Goal: Obtain resource: Obtain resource

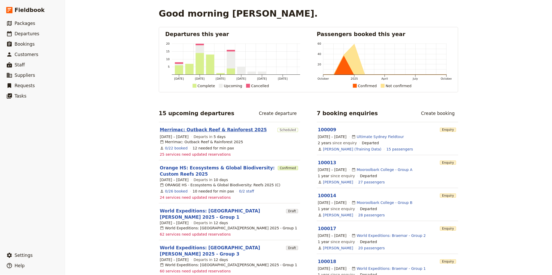
click at [190, 129] on link "Merrimac: Outback Reef & Rainforest 2025" at bounding box center [213, 130] width 107 height 6
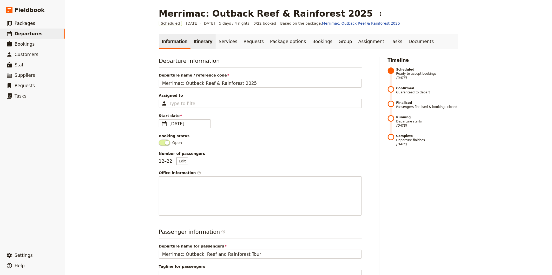
click at [194, 38] on link "Itinerary" at bounding box center [202, 41] width 25 height 15
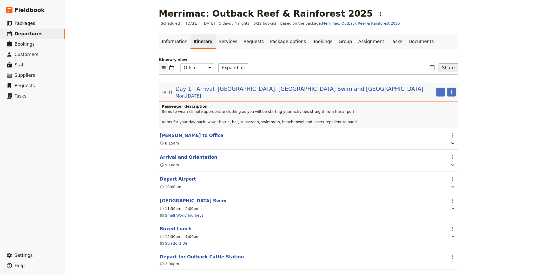
click at [446, 67] on button "Share" at bounding box center [448, 67] width 19 height 9
click at [438, 79] on span "Guide itinerary" at bounding box center [431, 79] width 27 height 5
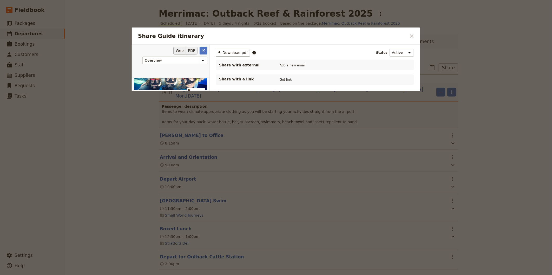
click at [193, 51] on button "PDF" at bounding box center [191, 51] width 11 height 8
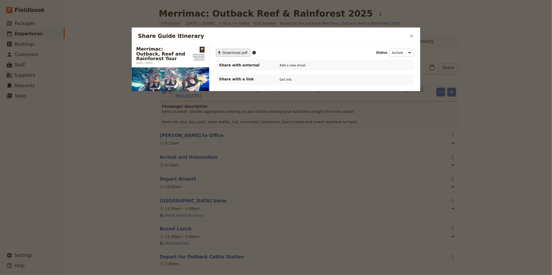
click at [225, 53] on span "Download pdf" at bounding box center [234, 52] width 25 height 5
click at [413, 38] on icon "Close dialog" at bounding box center [411, 36] width 6 height 6
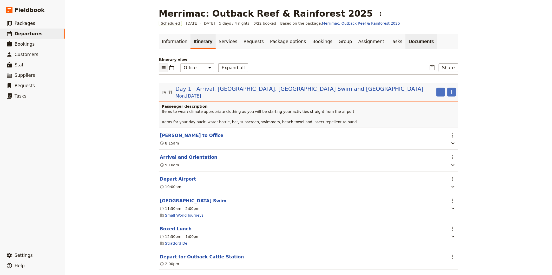
click at [405, 41] on link "Documents" at bounding box center [420, 41] width 31 height 15
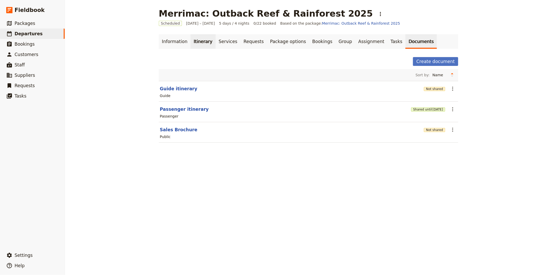
click at [199, 43] on link "Itinerary" at bounding box center [202, 41] width 25 height 15
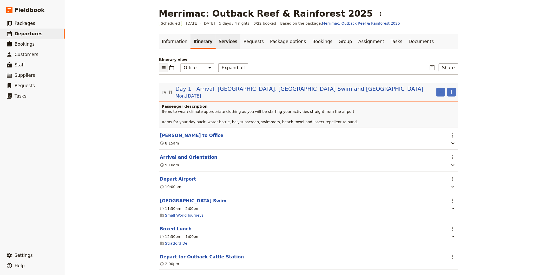
click at [219, 43] on link "Services" at bounding box center [228, 41] width 25 height 15
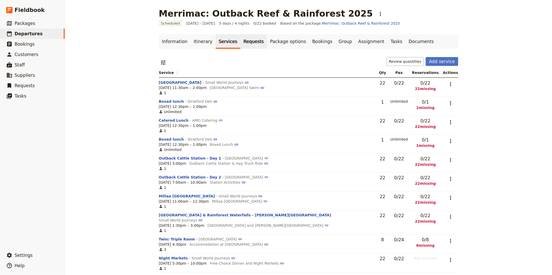
click at [240, 44] on link "Requests" at bounding box center [253, 41] width 27 height 15
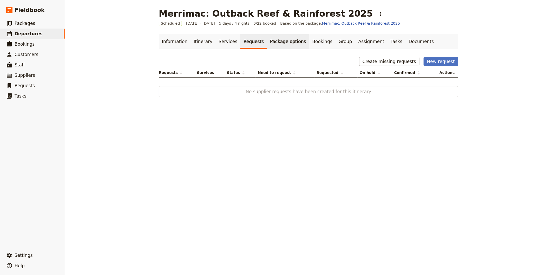
click at [269, 45] on link "Package options" at bounding box center [288, 41] width 42 height 15
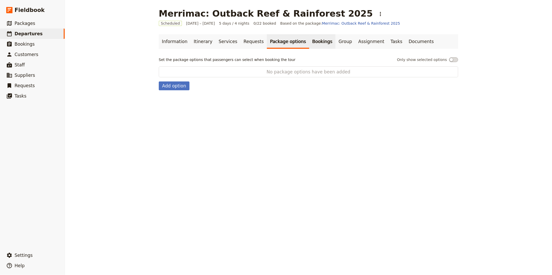
click at [309, 44] on link "Bookings" at bounding box center [322, 41] width 26 height 15
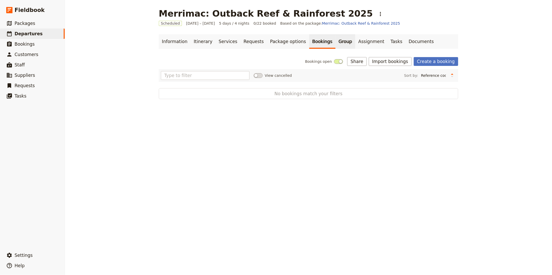
click at [335, 41] on link "Group" at bounding box center [345, 41] width 20 height 15
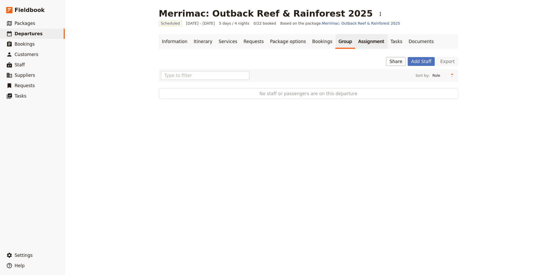
click at [355, 42] on link "Assignment" at bounding box center [371, 41] width 32 height 15
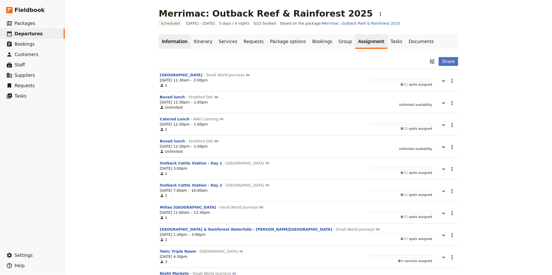
click at [184, 42] on link "Information" at bounding box center [175, 41] width 32 height 15
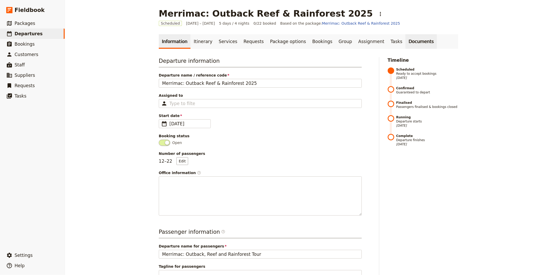
click at [405, 40] on link "Documents" at bounding box center [420, 41] width 31 height 15
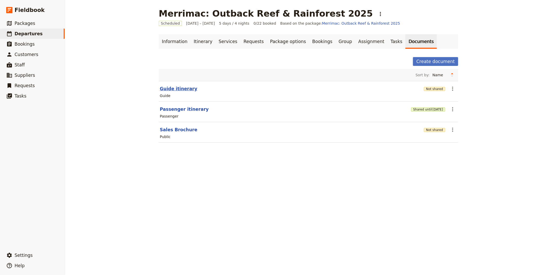
click at [176, 90] on button "Guide itinerary" at bounding box center [178, 89] width 37 height 6
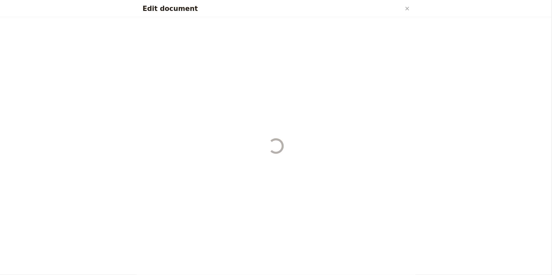
select select "STAFF"
select select "RUN_SHEET"
select select "DEFAULT"
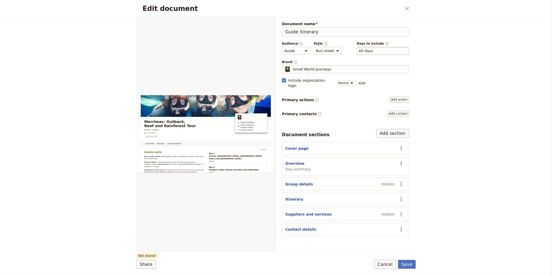
click at [381, 55] on div "​ All days 1, 2, 3, 4, 5" at bounding box center [383, 51] width 52 height 8
click at [373, 54] on button "​ All days" at bounding box center [366, 50] width 14 height 5
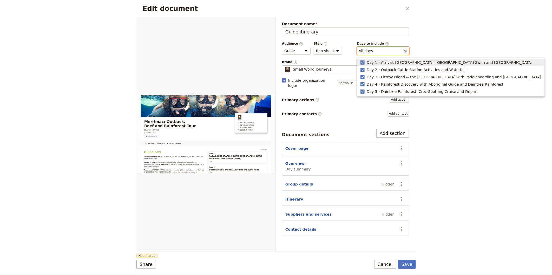
click at [387, 64] on span "Arrival, [GEOGRAPHIC_DATA], [GEOGRAPHIC_DATA] Swim and [GEOGRAPHIC_DATA]" at bounding box center [456, 62] width 151 height 5
type input "2, 3, 4, 5"
checkbox input "false"
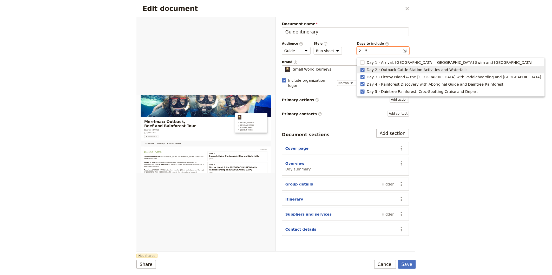
click at [387, 70] on span "Outback Cattle Station Activities and Waterfalls" at bounding box center [424, 69] width 87 height 5
type input "3, 4, 5"
checkbox input "false"
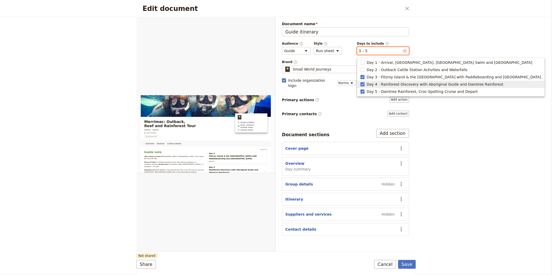
click at [388, 87] on span "Rainforest Discovery with Aboriginal Guide and Daintree Rainforest" at bounding box center [442, 84] width 122 height 5
type input "3, 5"
checkbox input "false"
click at [387, 92] on span "Daintree Rainforest, Croc-Spotting Cruise and Depart" at bounding box center [429, 91] width 97 height 5
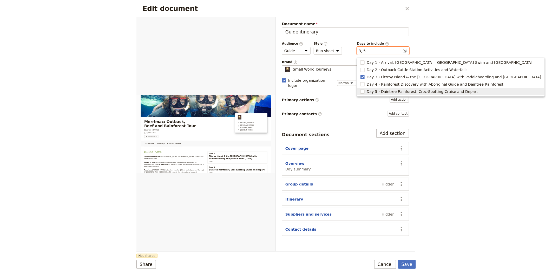
type input "3"
checkbox input "false"
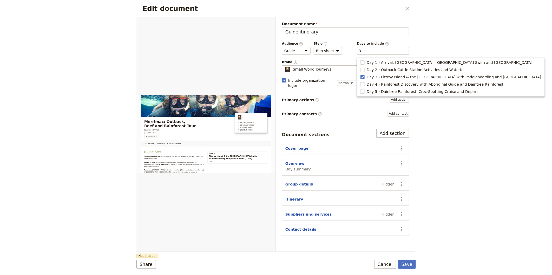
click at [451, 149] on div "Edit document ​ Overview Itinerary Contact details Web PDF ​ Document name Guid…" at bounding box center [276, 137] width 552 height 275
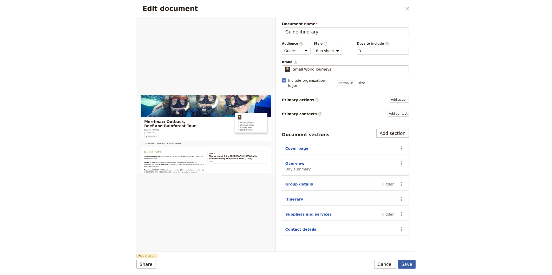
click at [406, 266] on button "Save" at bounding box center [407, 264] width 18 height 9
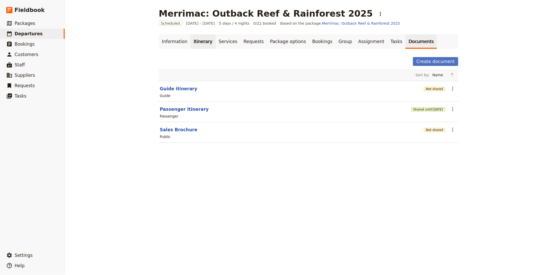
click at [196, 39] on link "Itinerary" at bounding box center [202, 41] width 25 height 15
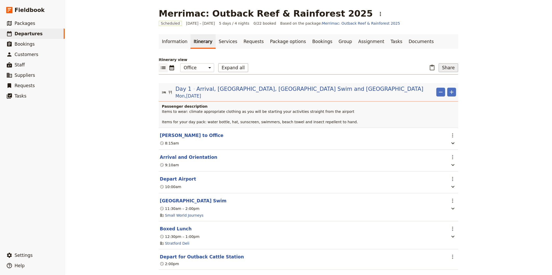
click at [450, 67] on button "Share" at bounding box center [448, 67] width 19 height 9
click at [446, 77] on span "Guide itinerary" at bounding box center [435, 79] width 35 height 5
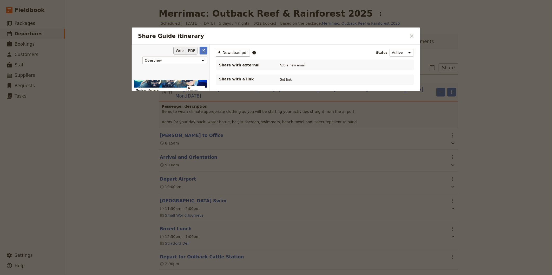
click at [193, 51] on button "PDF" at bounding box center [191, 51] width 11 height 8
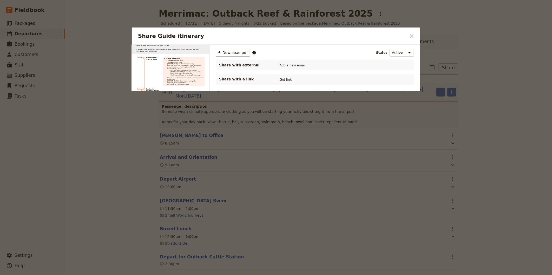
scroll to position [635, 0]
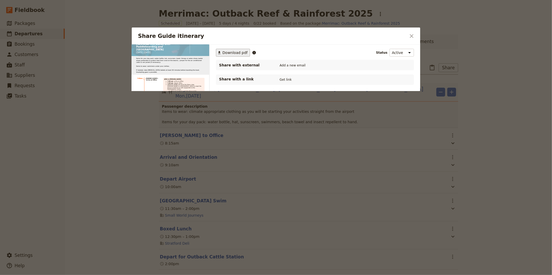
click at [228, 50] on span "Download pdf" at bounding box center [234, 52] width 25 height 5
click at [412, 37] on icon "Close dialog" at bounding box center [412, 36] width 4 height 4
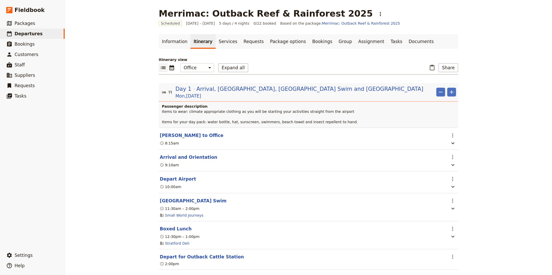
click at [198, 44] on link "Itinerary" at bounding box center [202, 41] width 25 height 15
click at [173, 67] on icon "Calendar view" at bounding box center [172, 68] width 6 height 6
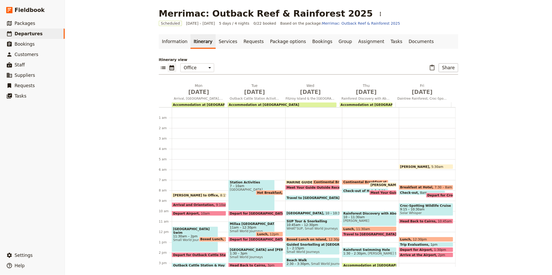
scroll to position [52, 0]
